Goal: Transaction & Acquisition: Subscribe to service/newsletter

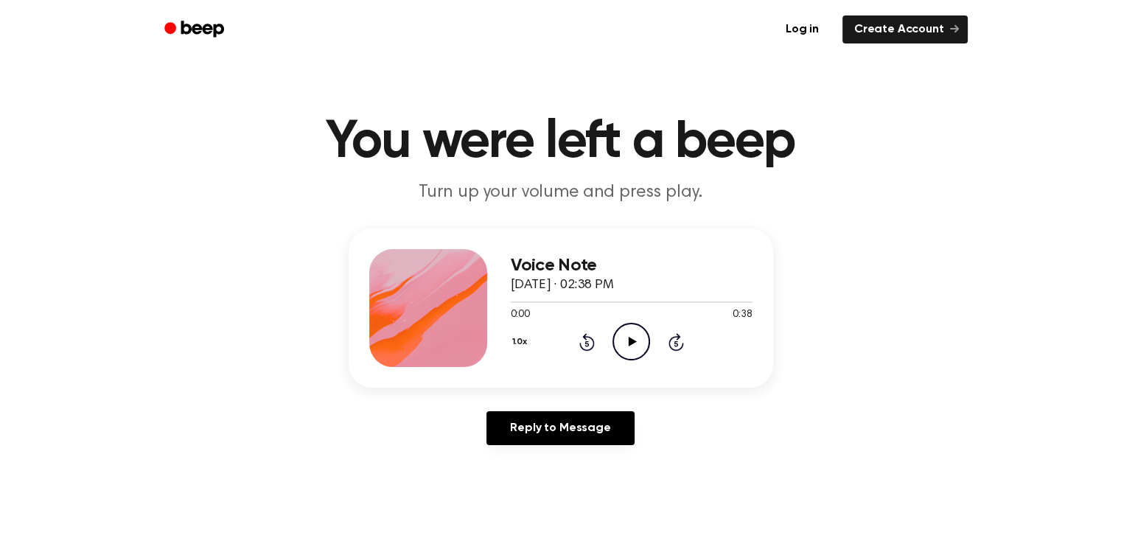
scroll to position [28, 0]
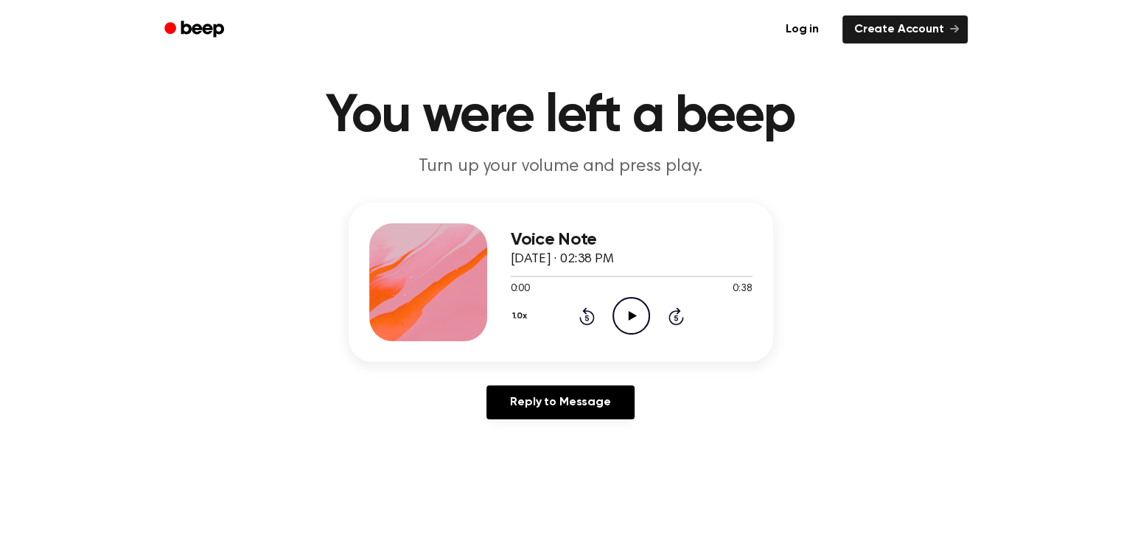
click at [634, 309] on icon "Play Audio" at bounding box center [631, 316] width 38 height 38
click at [626, 310] on icon "Play Audio" at bounding box center [631, 316] width 38 height 38
click at [629, 312] on icon at bounding box center [633, 316] width 8 height 10
click at [629, 308] on icon "Play Audio" at bounding box center [631, 316] width 38 height 38
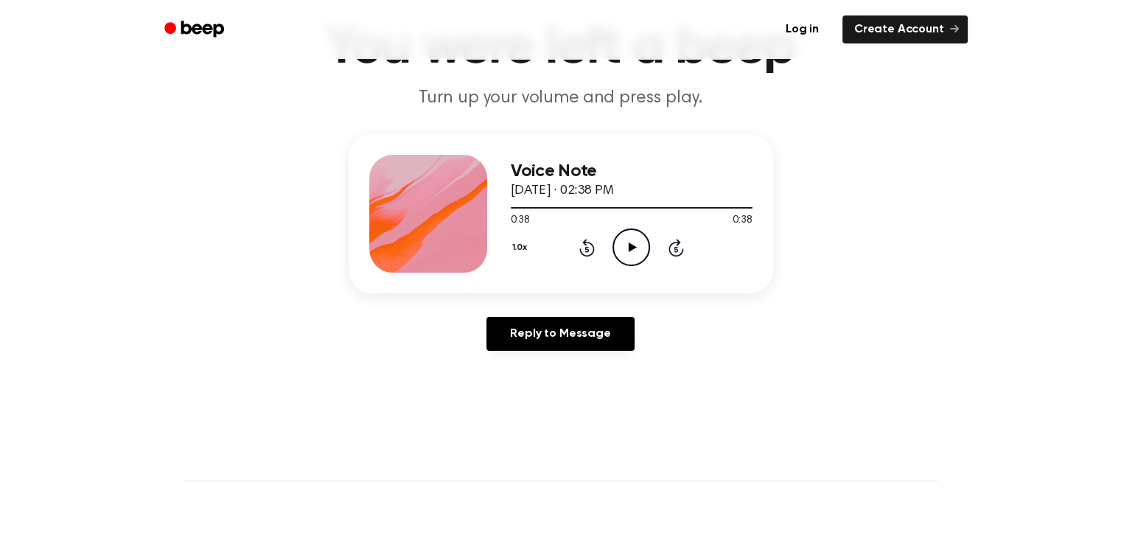
scroll to position [109, 0]
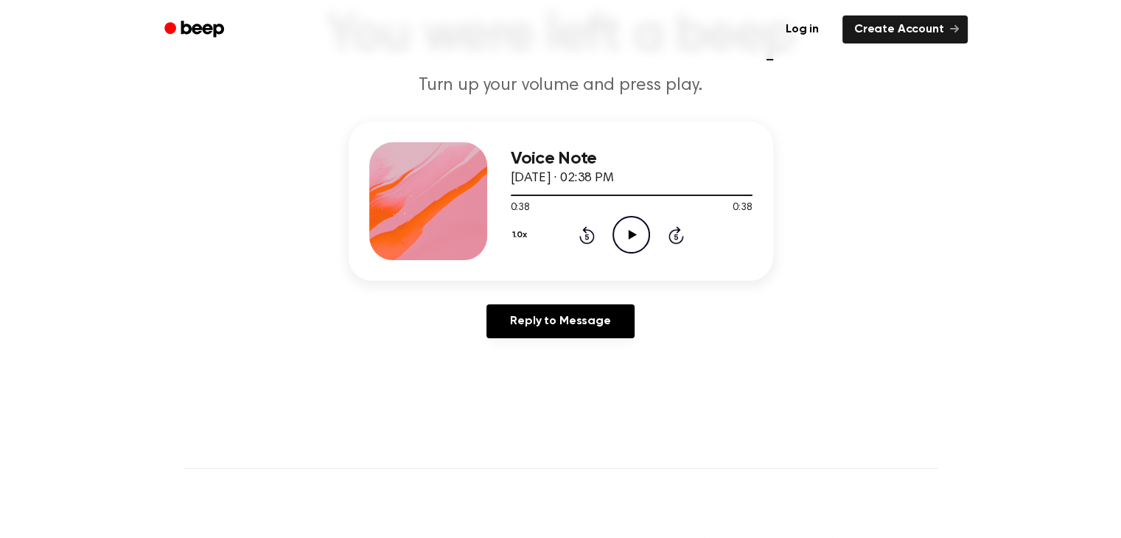
click at [632, 235] on icon at bounding box center [633, 235] width 8 height 10
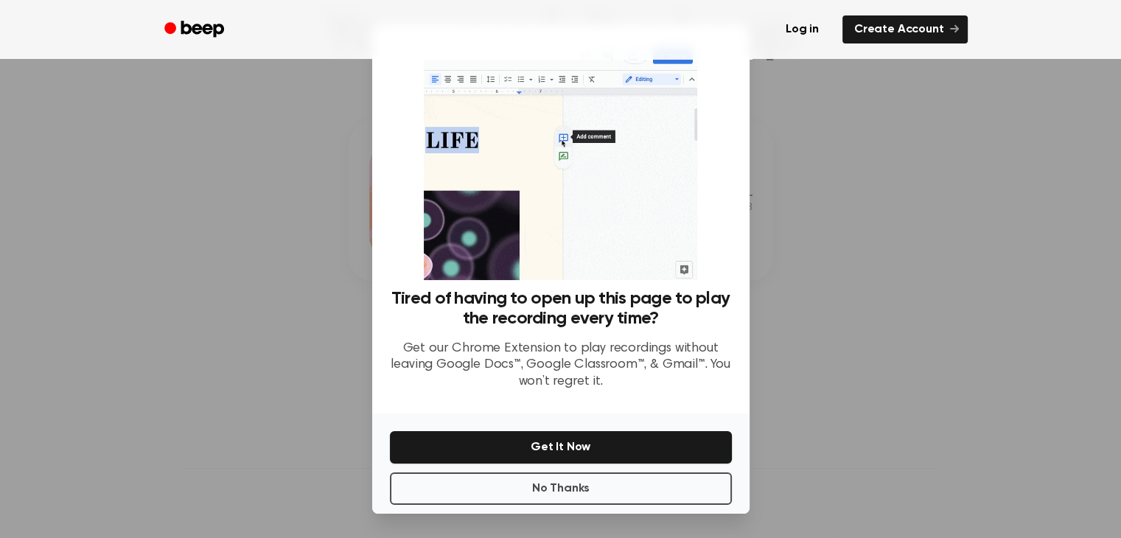
click at [212, 74] on div at bounding box center [560, 269] width 1121 height 538
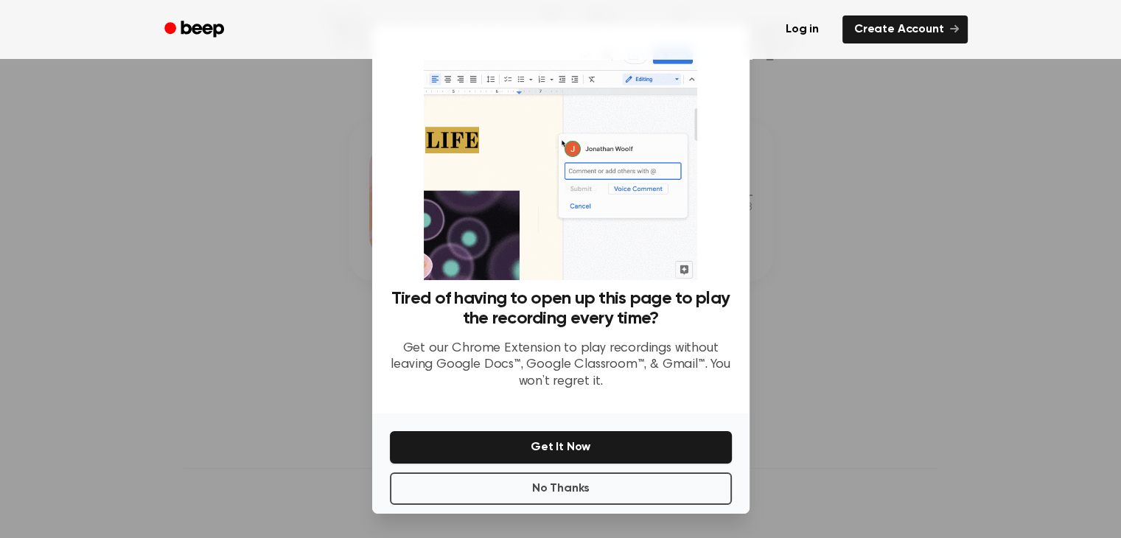
click at [265, 18] on ul "Log in Create Account" at bounding box center [608, 30] width 718 height 34
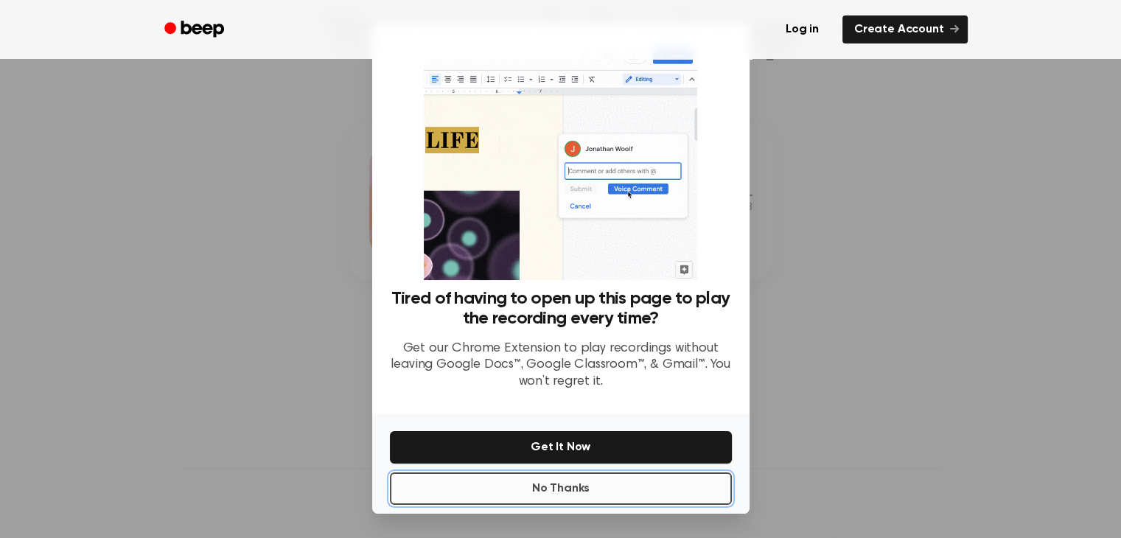
click at [542, 484] on button "No Thanks" at bounding box center [561, 488] width 342 height 32
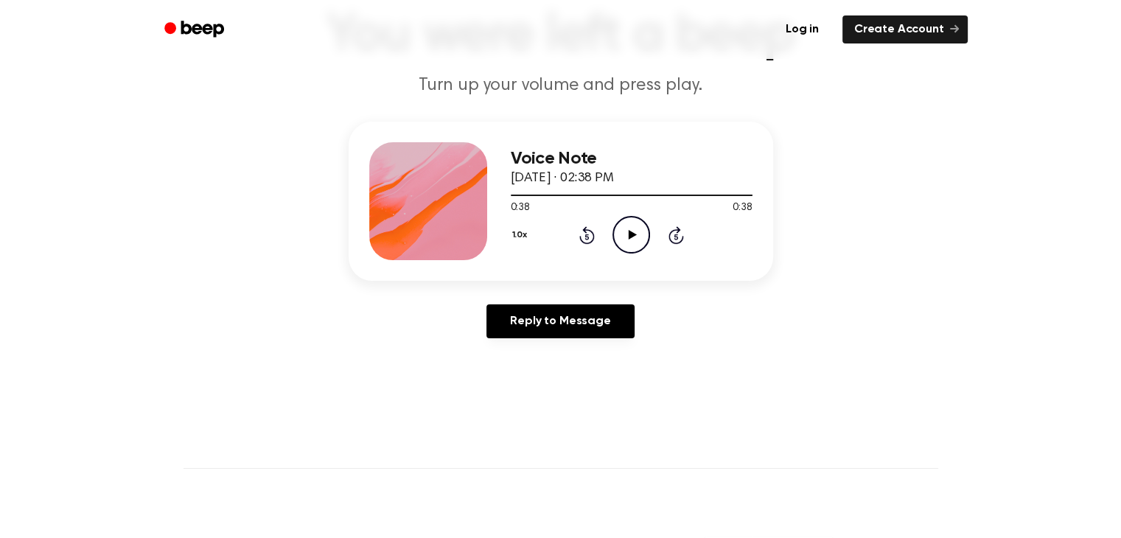
click at [631, 231] on icon "Play Audio" at bounding box center [631, 235] width 38 height 38
click at [632, 228] on icon "Play Audio" at bounding box center [631, 235] width 38 height 38
click at [629, 231] on icon at bounding box center [633, 235] width 8 height 10
click at [630, 227] on icon "Play Audio" at bounding box center [631, 235] width 38 height 38
click at [627, 239] on icon "Pause Audio" at bounding box center [631, 235] width 38 height 38
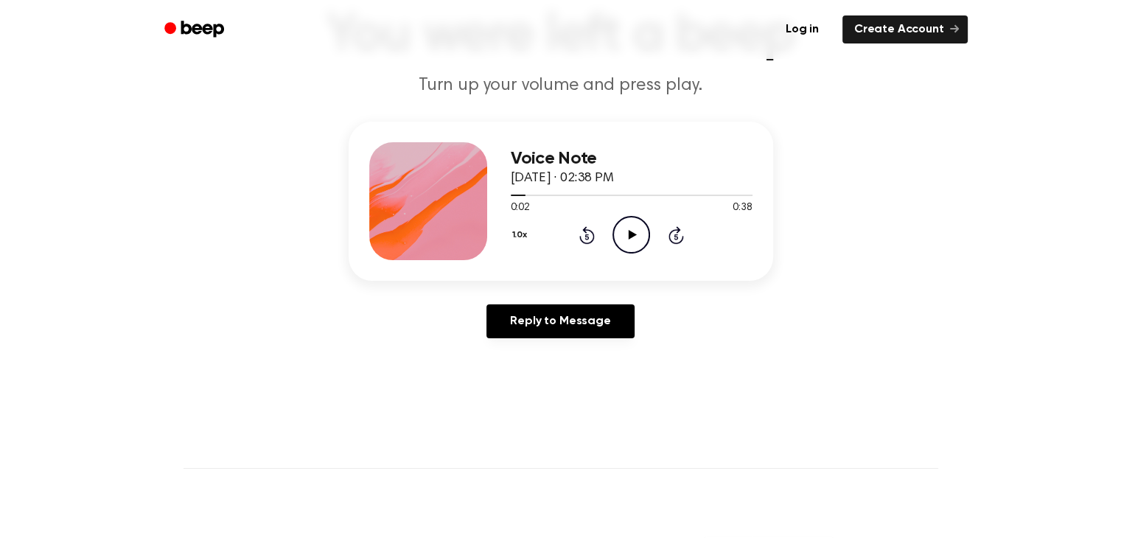
click at [625, 228] on icon "Play Audio" at bounding box center [631, 235] width 38 height 38
click at [627, 234] on icon "Play Audio" at bounding box center [631, 235] width 38 height 38
click at [631, 251] on icon "Pause Audio" at bounding box center [631, 235] width 38 height 38
drag, startPoint x: 629, startPoint y: 237, endPoint x: 610, endPoint y: 253, distance: 25.0
click at [610, 253] on div "Voice Note [DATE] · 02:38 PM 0:23 0:38 Your browser does not support the [objec…" at bounding box center [632, 201] width 242 height 118
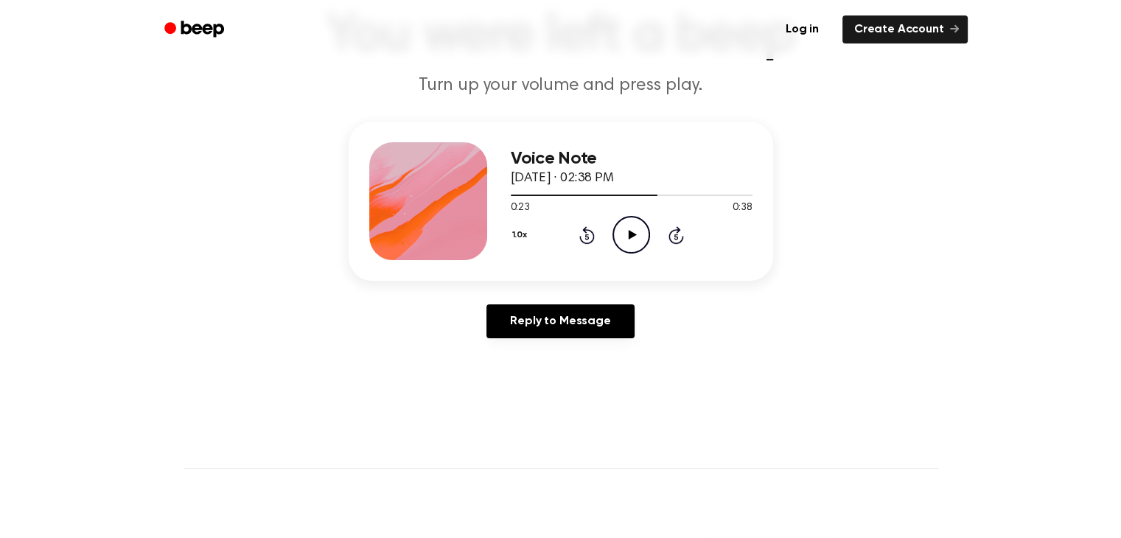
click at [626, 231] on icon "Play Audio" at bounding box center [631, 235] width 38 height 38
click at [626, 231] on icon "Pause Audio" at bounding box center [631, 235] width 38 height 38
click at [629, 231] on icon at bounding box center [633, 235] width 8 height 10
click at [630, 234] on icon at bounding box center [633, 235] width 8 height 10
click at [625, 228] on icon "Play Audio" at bounding box center [631, 235] width 38 height 38
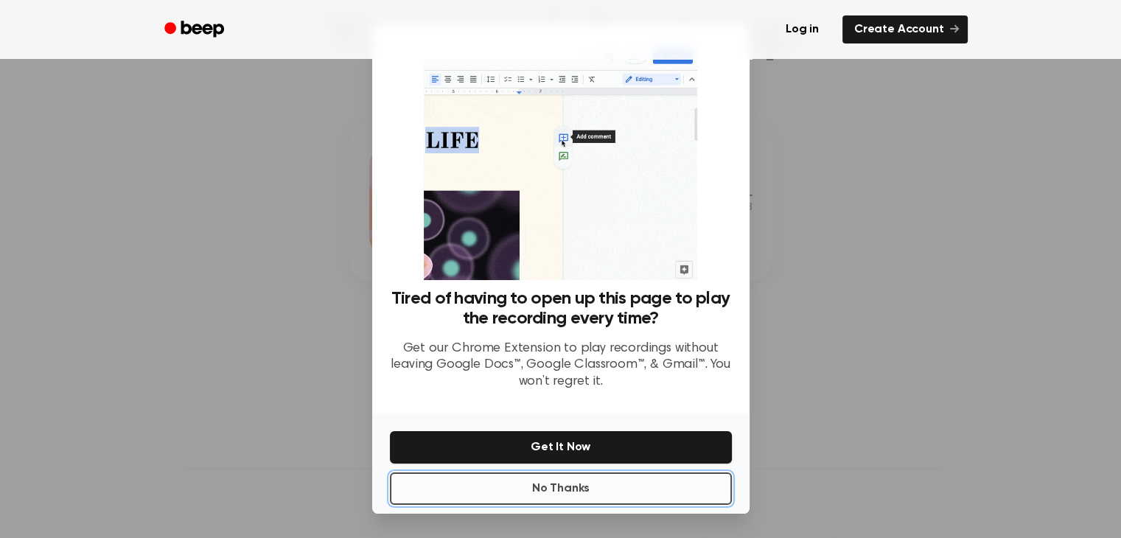
click at [539, 480] on button "No Thanks" at bounding box center [561, 488] width 342 height 32
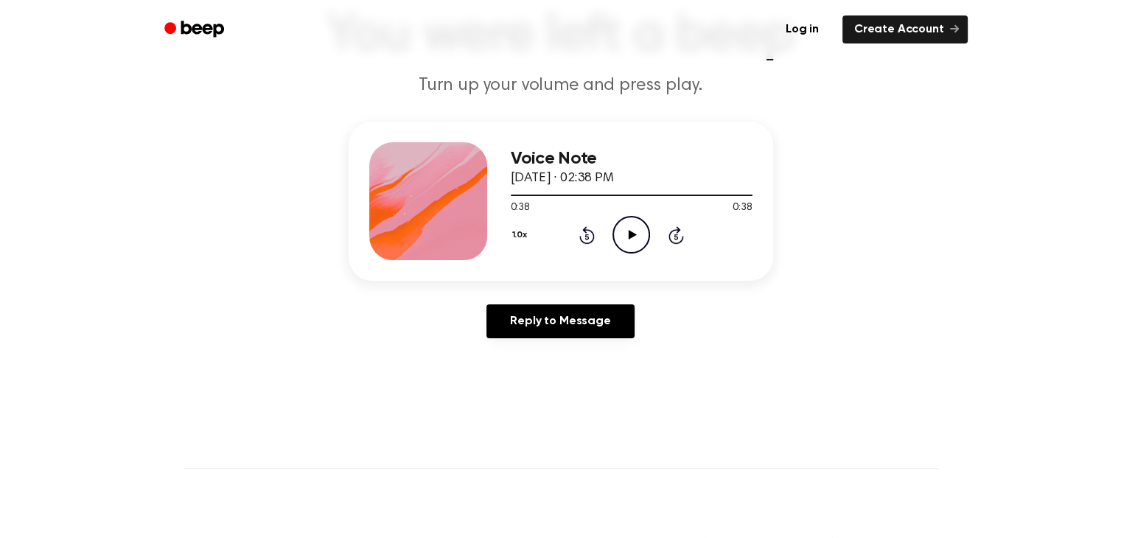
click at [634, 233] on icon "Play Audio" at bounding box center [631, 235] width 38 height 38
click at [629, 235] on icon at bounding box center [633, 235] width 8 height 10
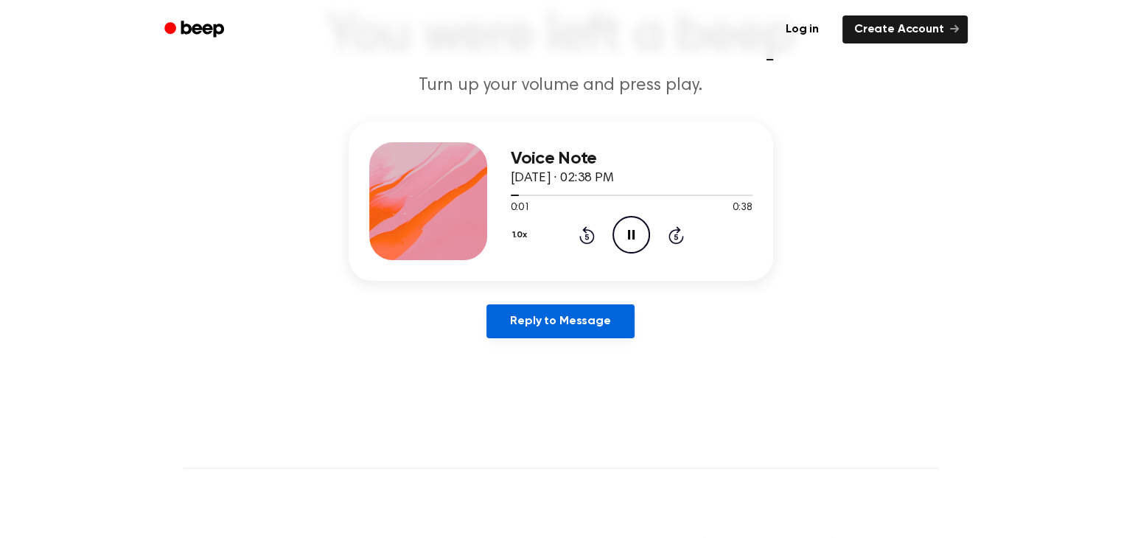
click at [599, 327] on link "Reply to Message" at bounding box center [559, 321] width 147 height 34
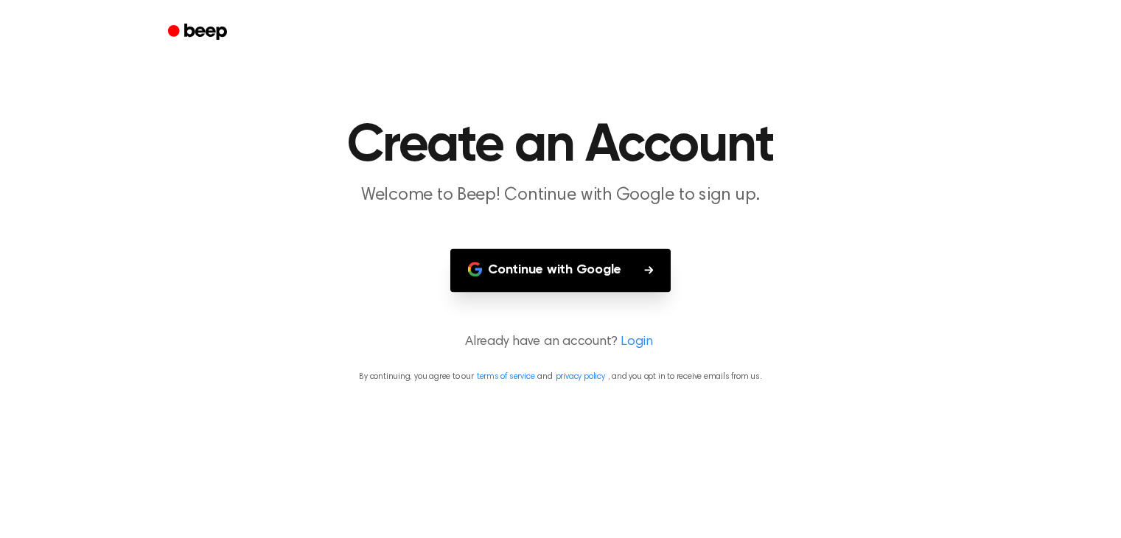
scroll to position [109, 0]
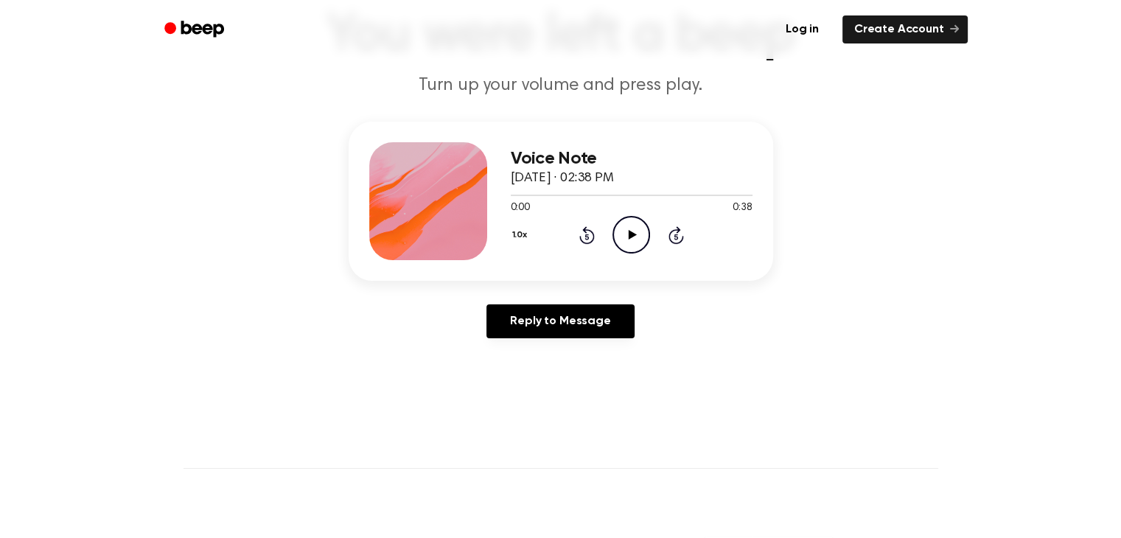
click at [629, 236] on icon at bounding box center [633, 235] width 8 height 10
click at [629, 233] on icon at bounding box center [633, 235] width 8 height 10
click at [628, 234] on icon "Play Audio" at bounding box center [631, 235] width 38 height 38
click at [273, 29] on ul "Log in Create Account" at bounding box center [608, 30] width 718 height 34
click at [631, 234] on icon at bounding box center [633, 235] width 8 height 10
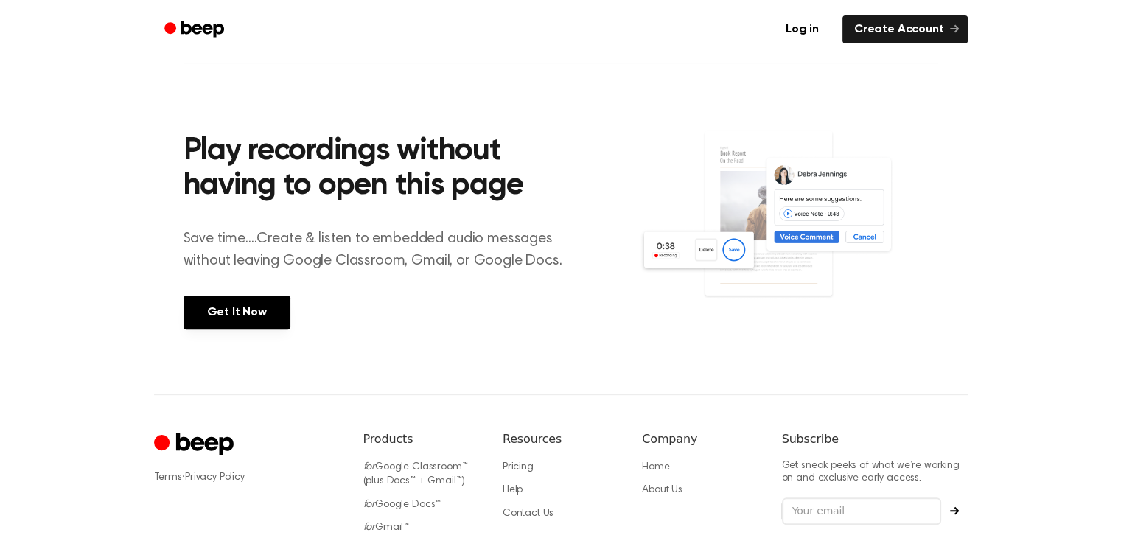
scroll to position [516, 0]
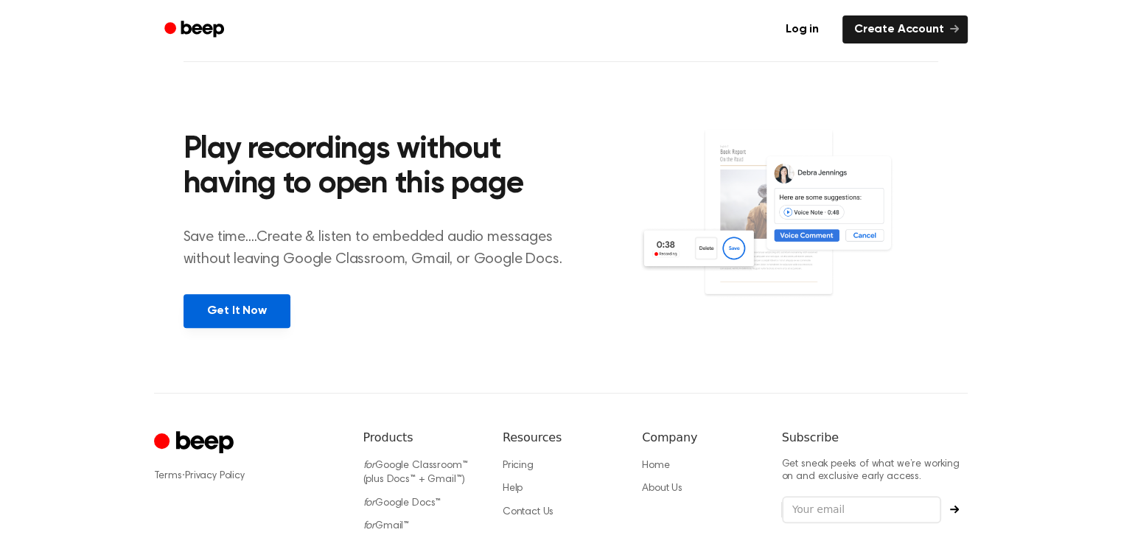
click at [229, 309] on link "Get It Now" at bounding box center [236, 311] width 107 height 34
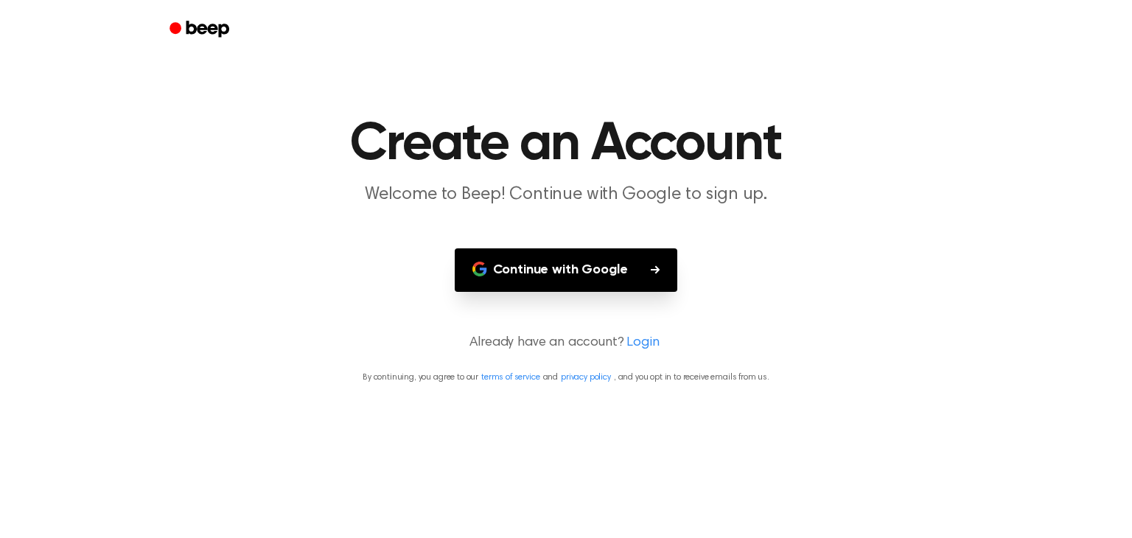
click at [513, 262] on button "Continue with Google" at bounding box center [566, 269] width 223 height 43
click at [99, 317] on main "Create an Account Welcome to Beep! Continue with Google to sign up. Continue wi…" at bounding box center [566, 269] width 1132 height 538
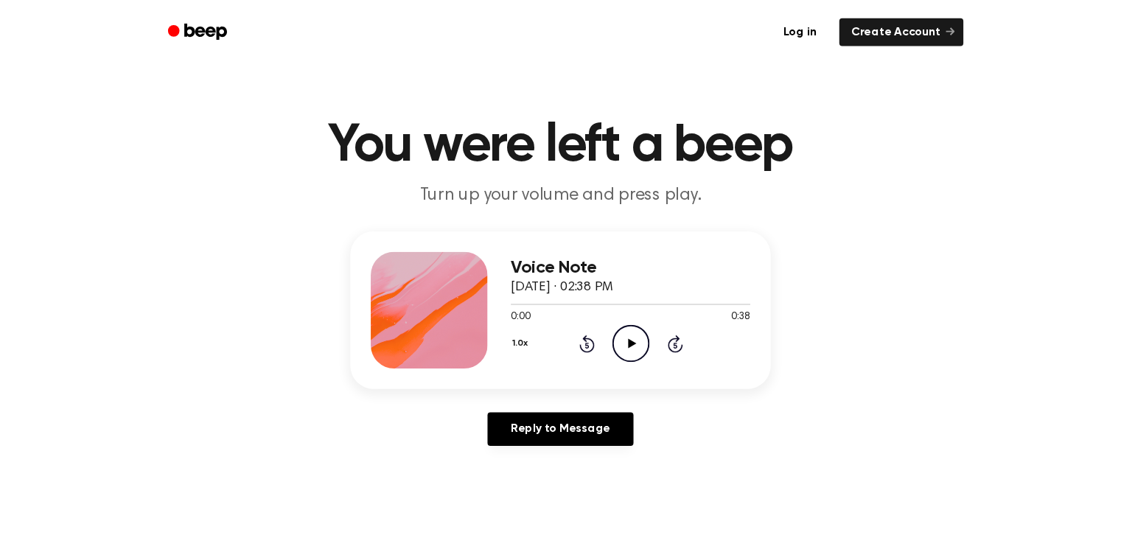
scroll to position [516, 0]
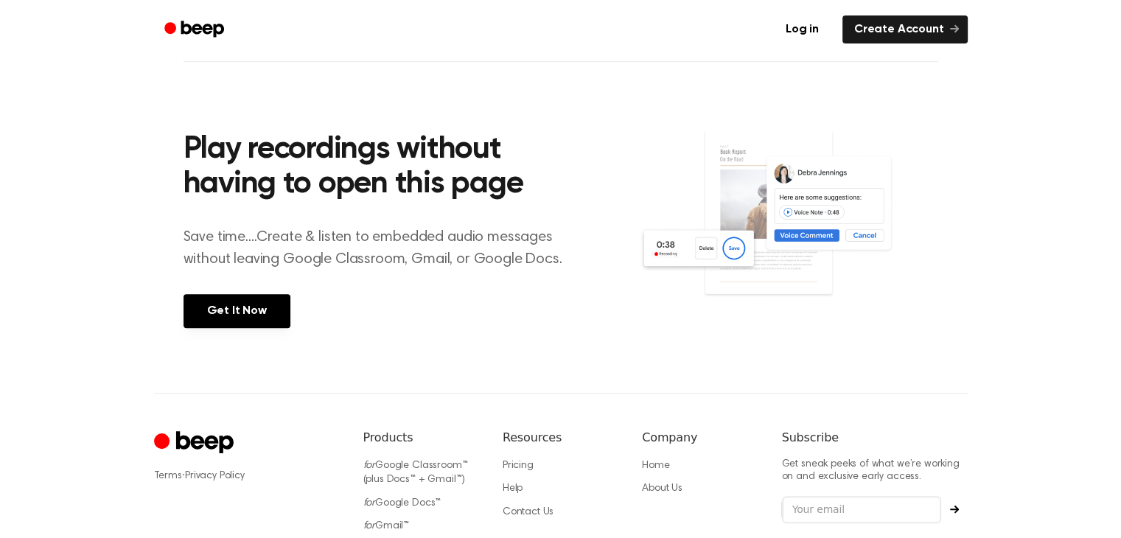
click at [0, 4] on header "Log in Create Account" at bounding box center [560, 29] width 1121 height 59
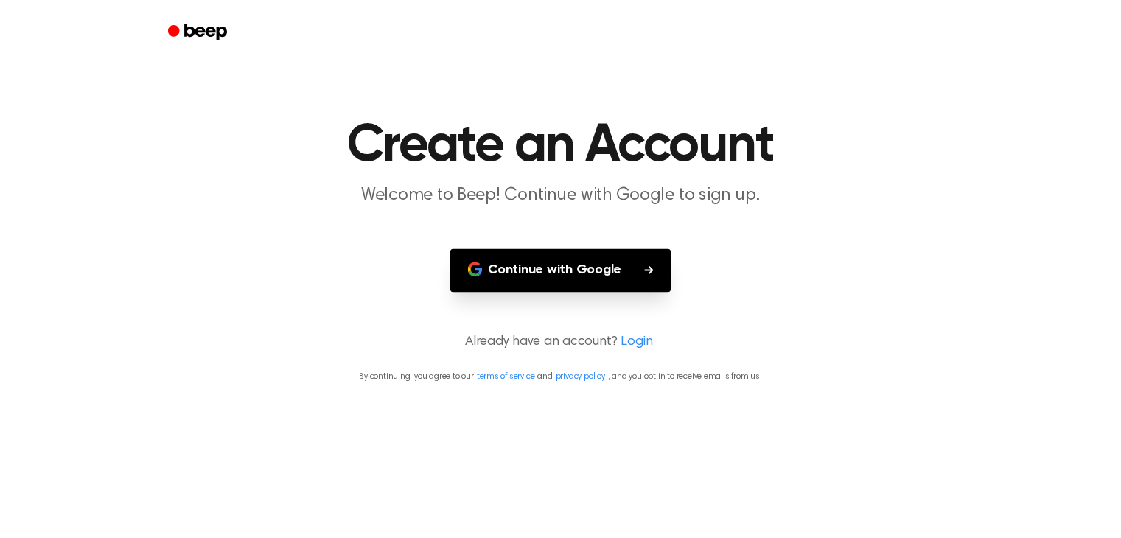
scroll to position [516, 0]
